Goal: Task Accomplishment & Management: Manage account settings

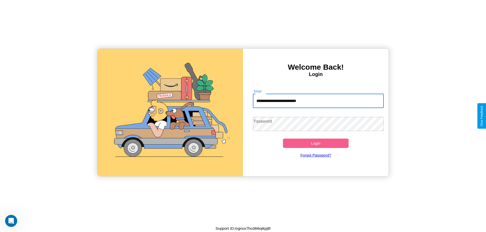
type input "**********"
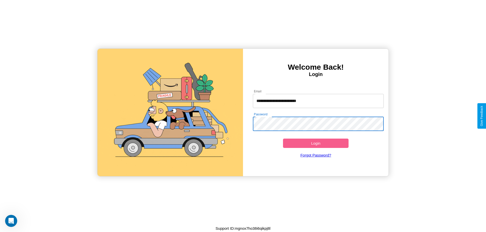
click at [315, 143] on button "Login" at bounding box center [316, 143] width 66 height 9
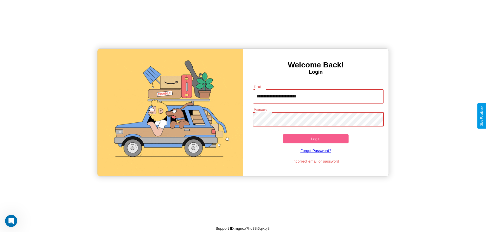
click at [315, 139] on button "Login" at bounding box center [316, 138] width 66 height 9
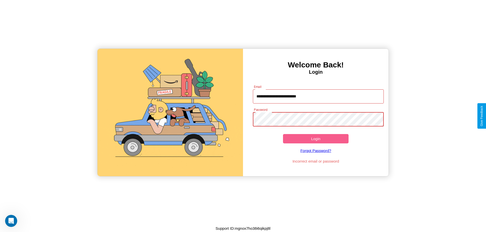
click at [315, 139] on button "Login" at bounding box center [316, 138] width 66 height 9
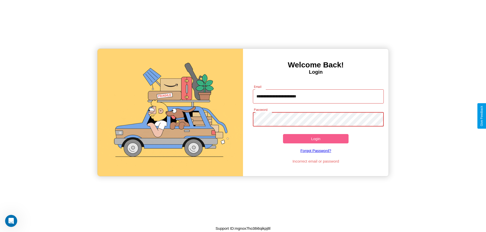
click at [315, 139] on button "Login" at bounding box center [316, 138] width 66 height 9
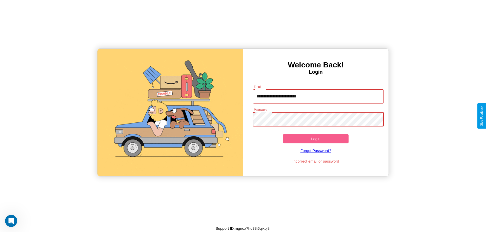
click at [315, 139] on button "Login" at bounding box center [316, 138] width 66 height 9
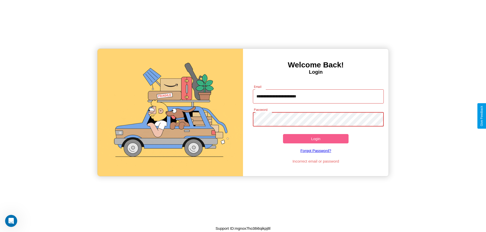
click at [315, 139] on button "Login" at bounding box center [316, 138] width 66 height 9
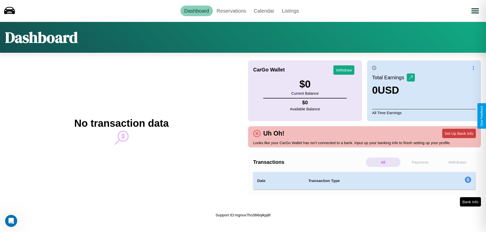
click at [459, 134] on button "Set Up Bank Info" at bounding box center [459, 133] width 34 height 9
